Goal: Contribute content

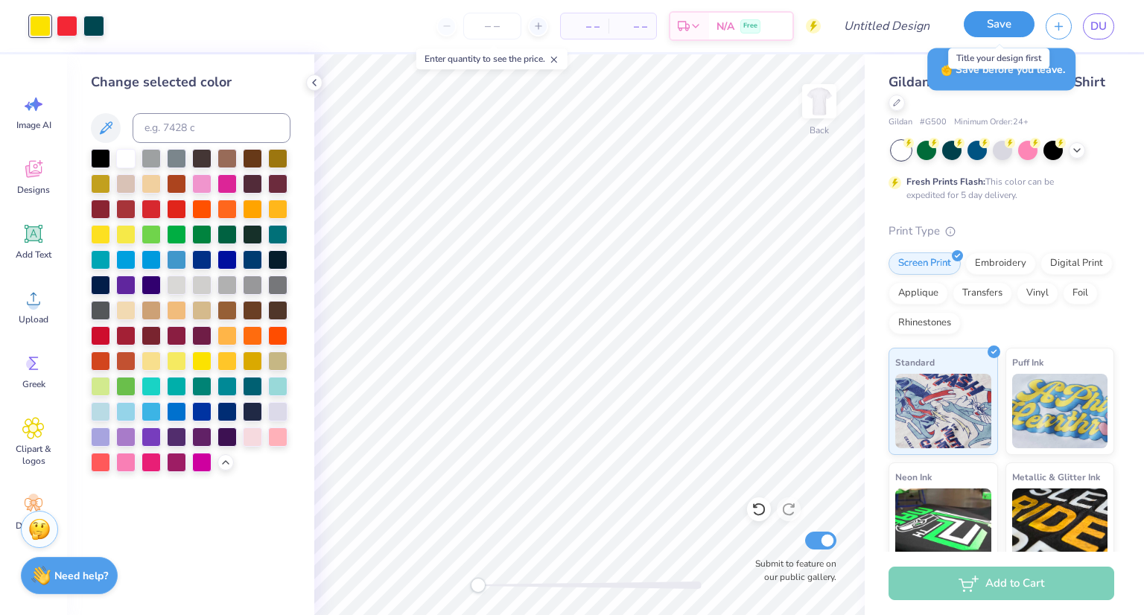
click at [986, 22] on button "Save" at bounding box center [999, 24] width 71 height 26
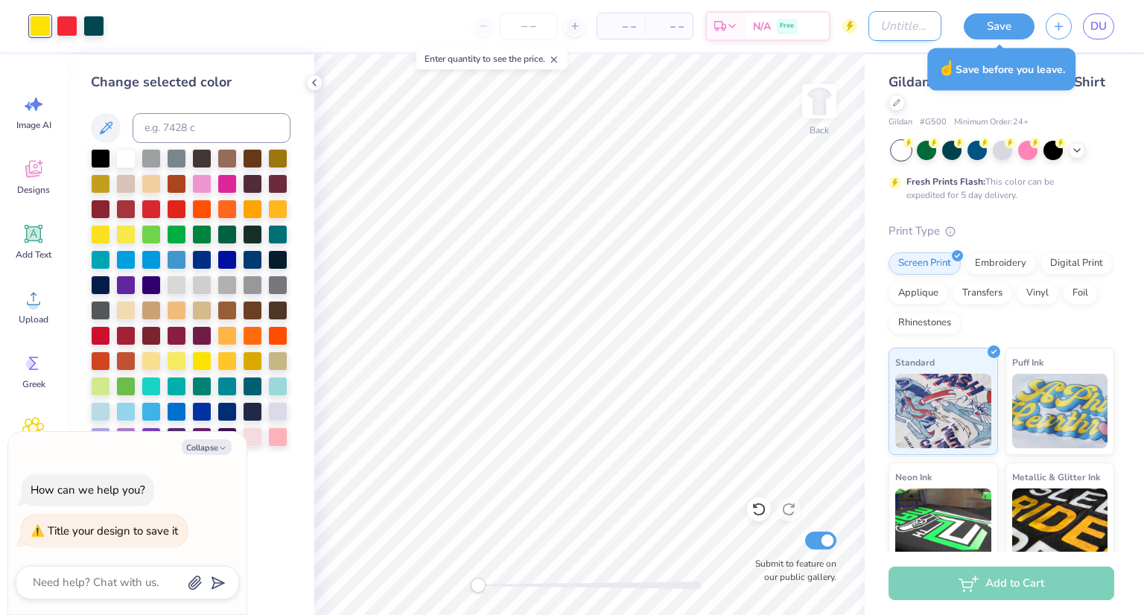
type textarea "x"
click at [908, 20] on input "Design Title" at bounding box center [904, 26] width 73 height 30
type input "b"
type textarea "x"
type input "ba"
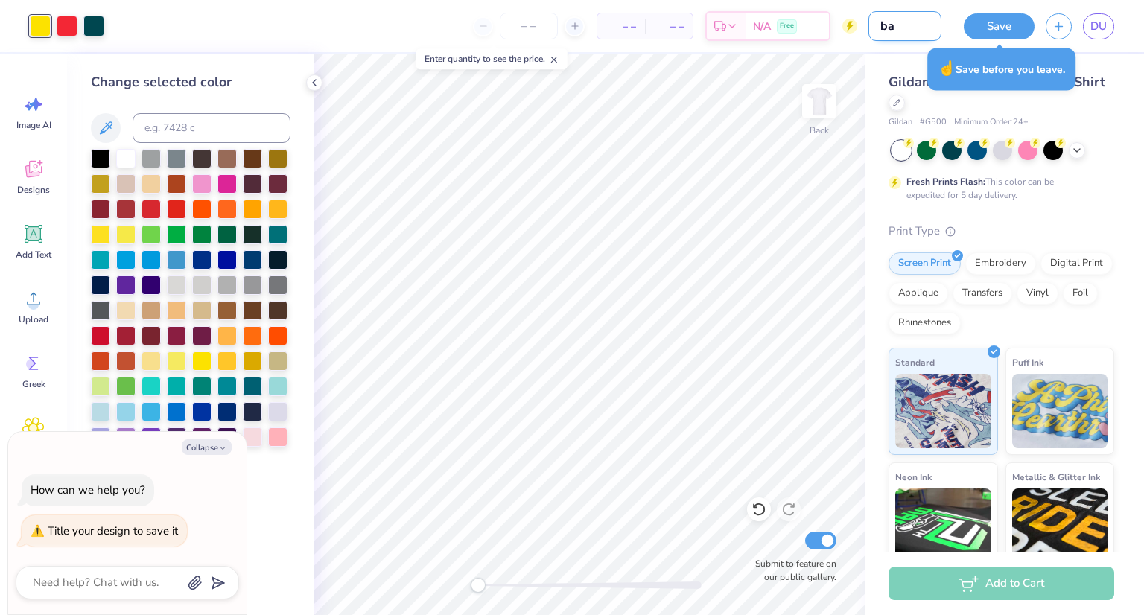
type textarea "x"
type input "b"
type textarea "x"
type input "d"
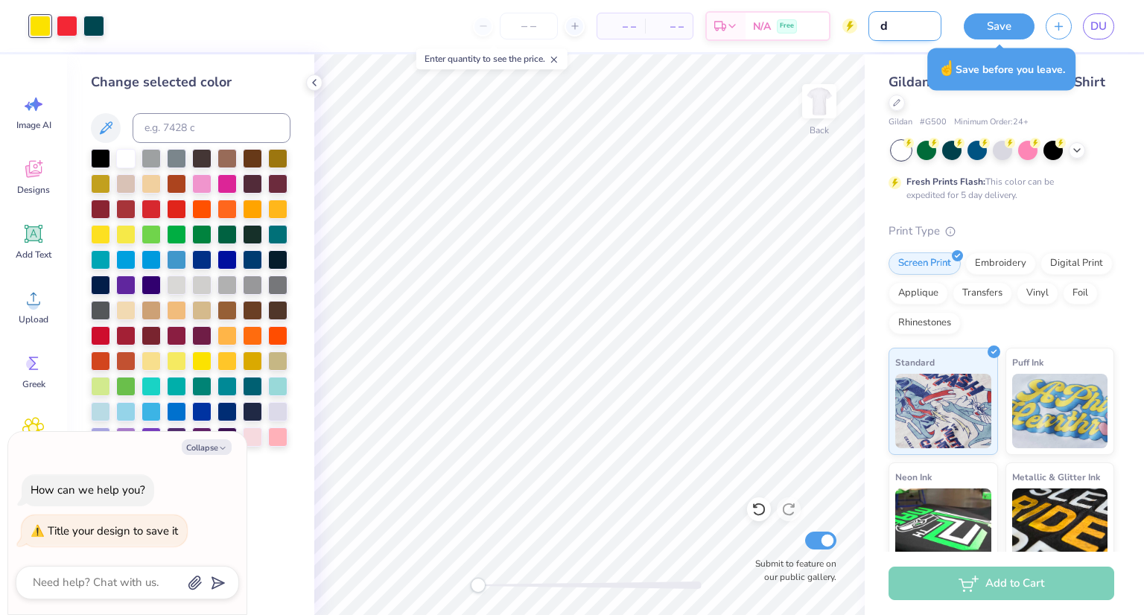
type textarea "x"
type input "db"
type textarea "x"
type input "db"
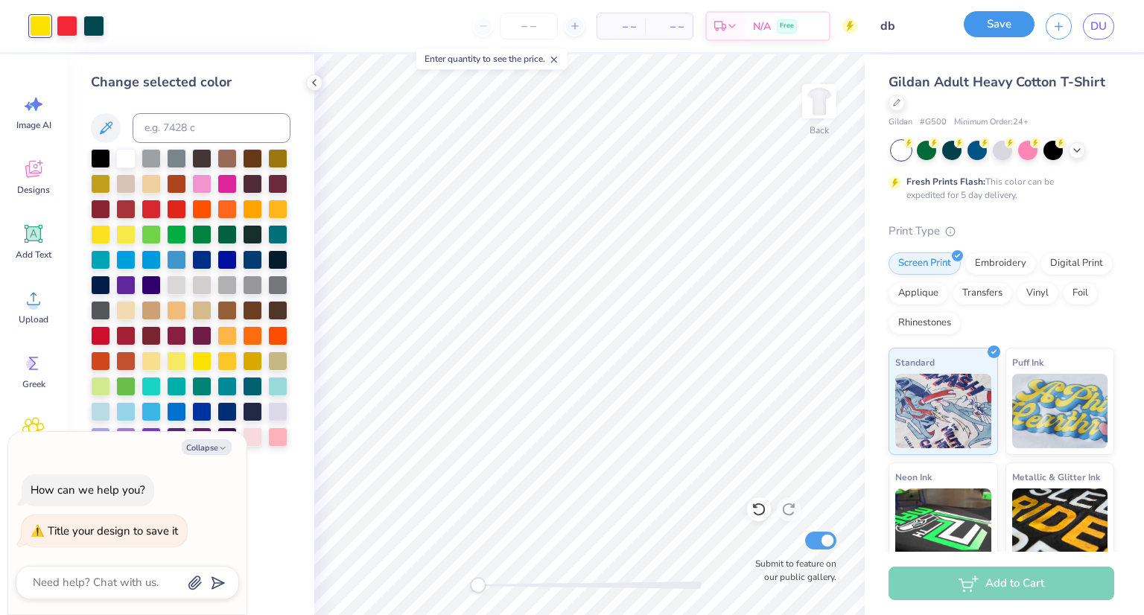
click at [995, 28] on button "Save" at bounding box center [999, 24] width 71 height 26
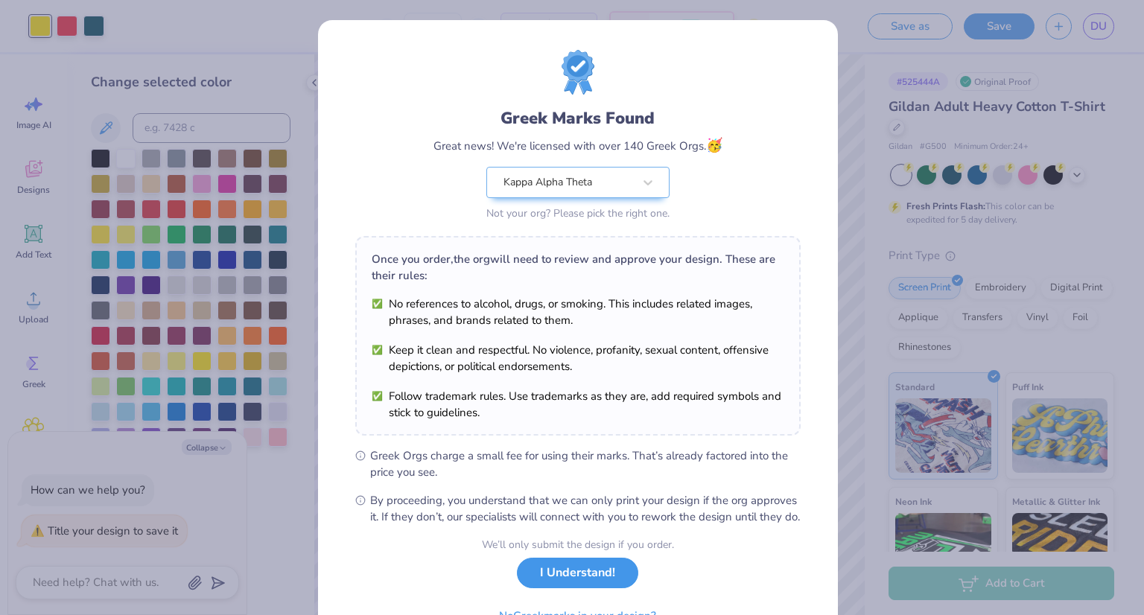
click at [585, 588] on button "I Understand!" at bounding box center [577, 573] width 121 height 31
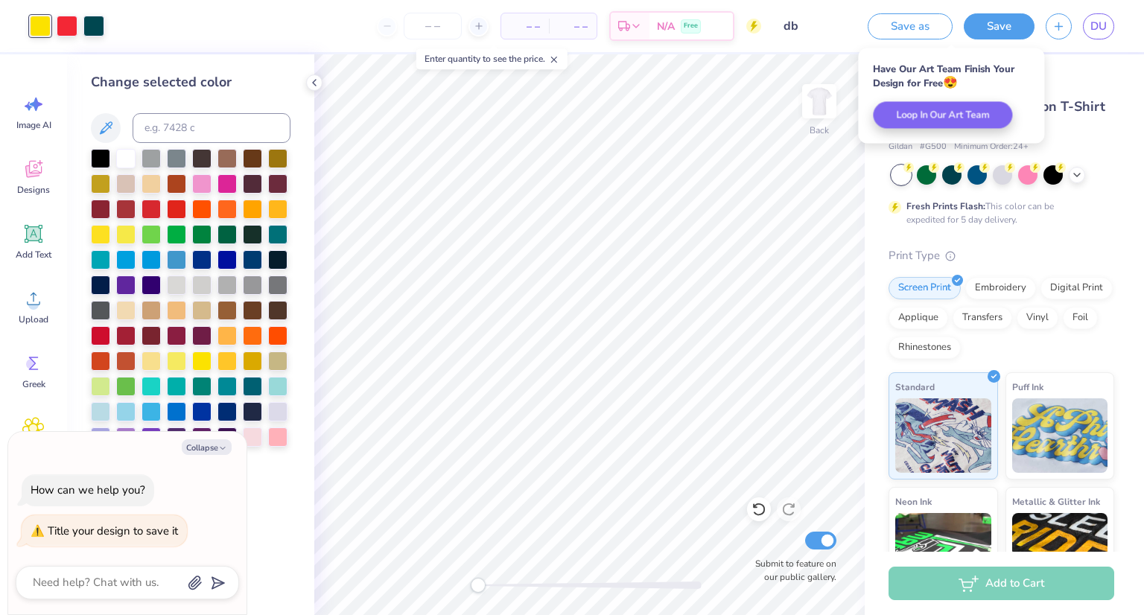
type textarea "x"
